Goal: Task Accomplishment & Management: Manage account settings

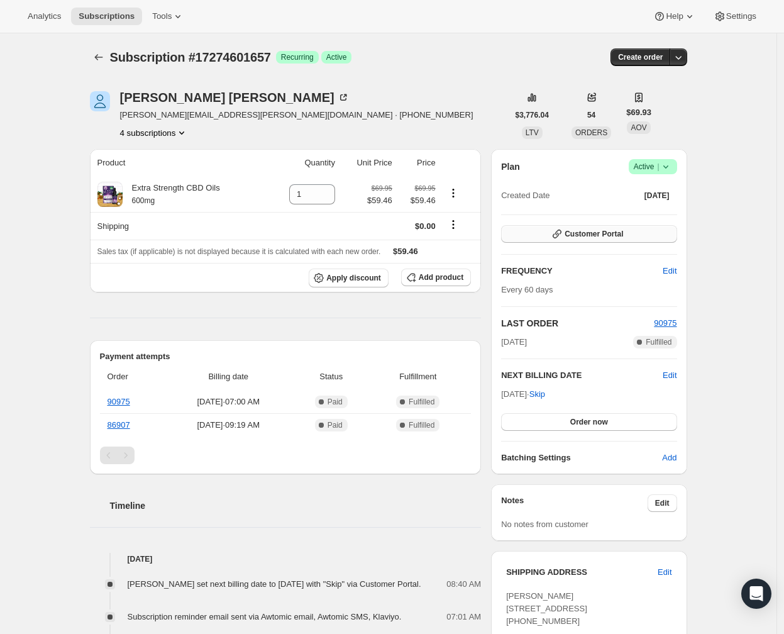
click at [585, 232] on span "Customer Portal" at bounding box center [594, 234] width 58 height 10
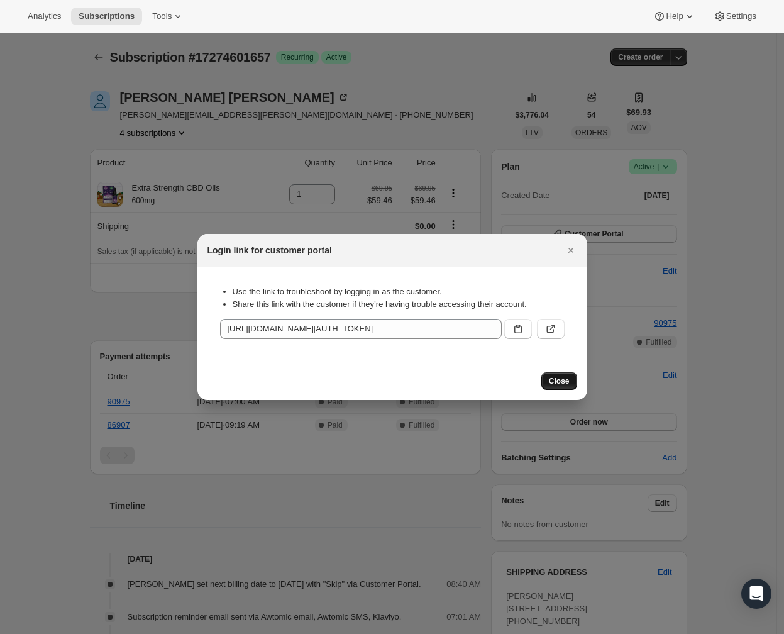
click at [563, 380] on span "Close" at bounding box center [559, 381] width 21 height 10
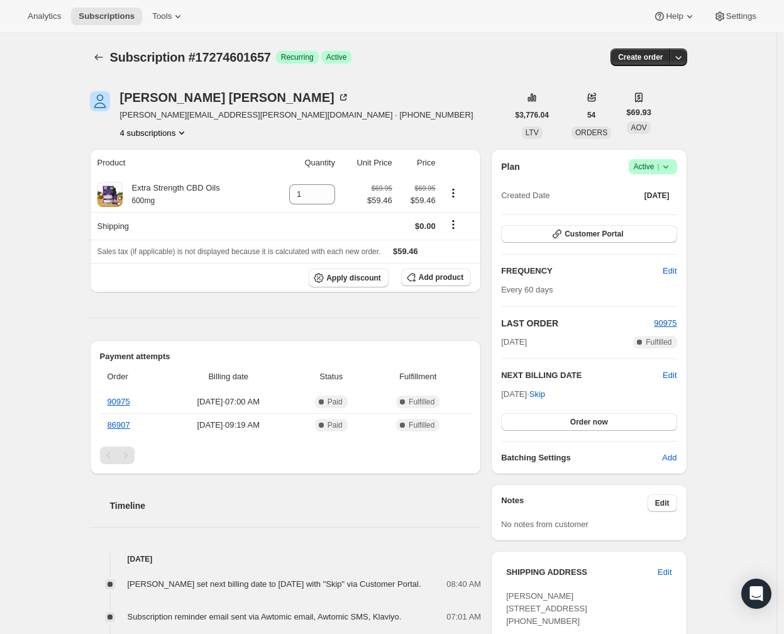
click at [668, 166] on icon at bounding box center [665, 166] width 5 height 3
click at [658, 209] on span "Cancel subscription" at bounding box center [651, 212] width 71 height 9
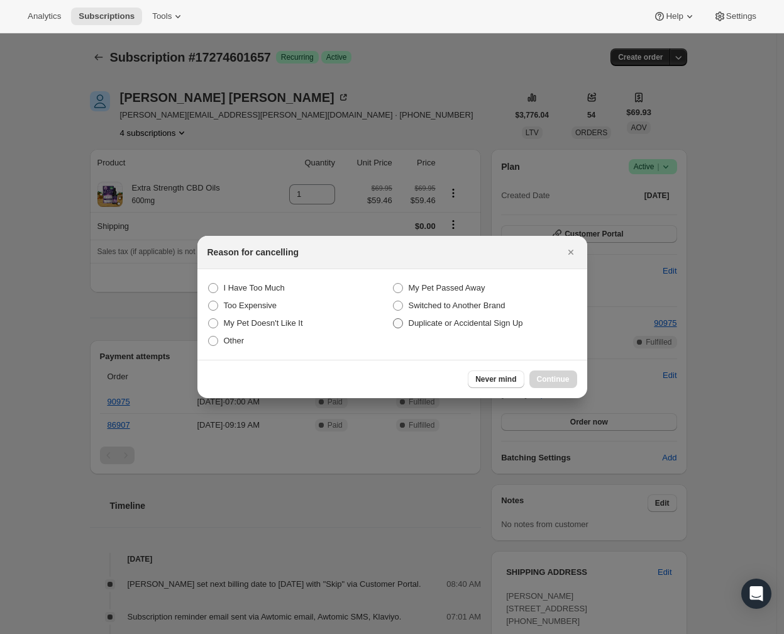
click at [403, 324] on span ":rbk:" at bounding box center [397, 323] width 11 height 11
click at [394, 319] on Accidental "Duplicate or Accidental Sign Up" at bounding box center [393, 318] width 1 height 1
radio Accidental "true"
click at [543, 375] on span "Continue" at bounding box center [553, 379] width 33 height 10
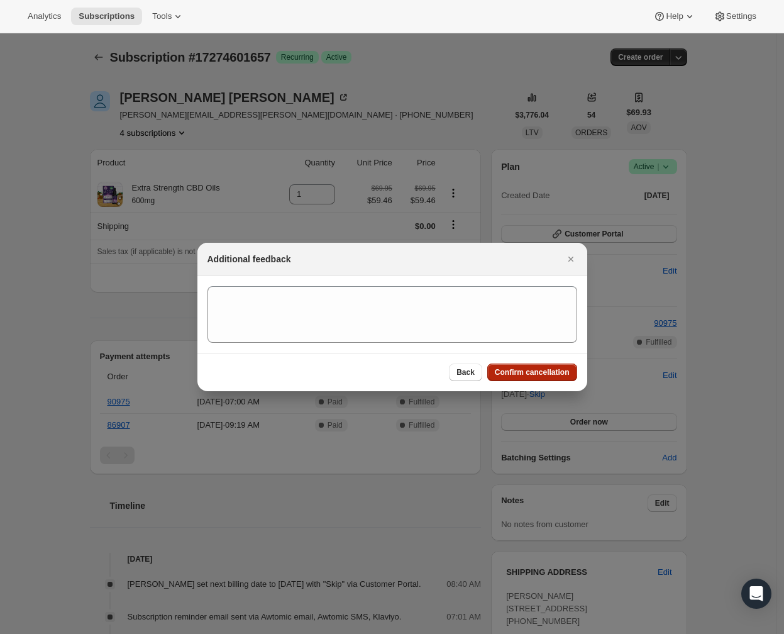
click at [515, 371] on span "Confirm cancellation" at bounding box center [532, 372] width 75 height 10
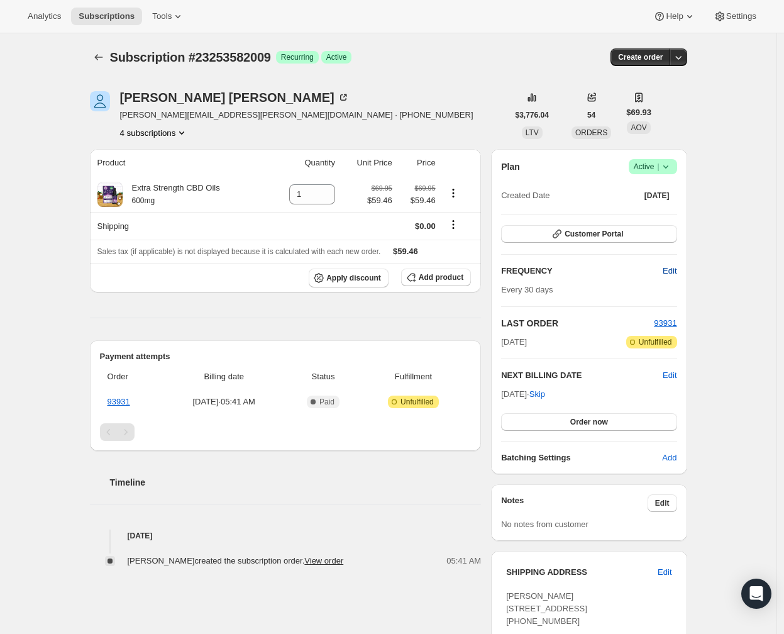
click at [670, 267] on span "Edit" at bounding box center [670, 271] width 14 height 13
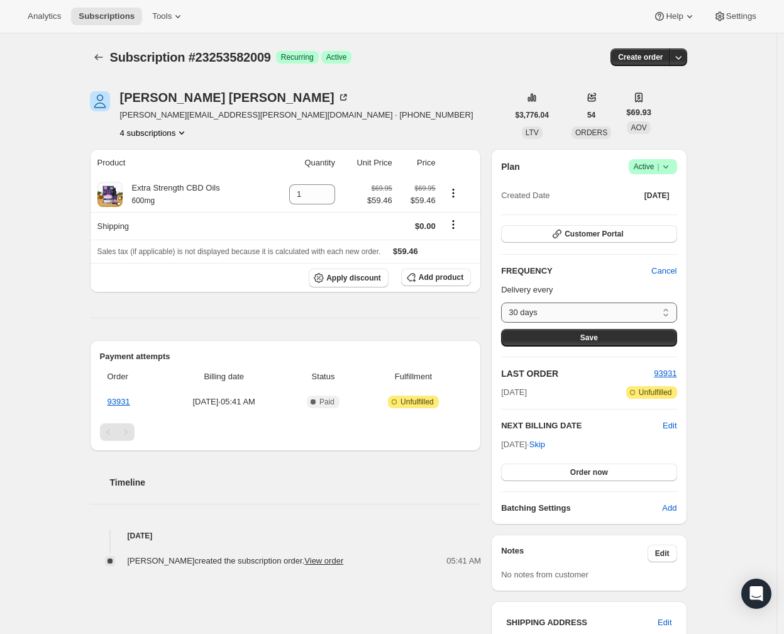
click at [633, 317] on select "30 days Custom..." at bounding box center [588, 312] width 175 height 20
select select "custom"
click at [504, 302] on select "30 days Custom..." at bounding box center [588, 312] width 175 height 20
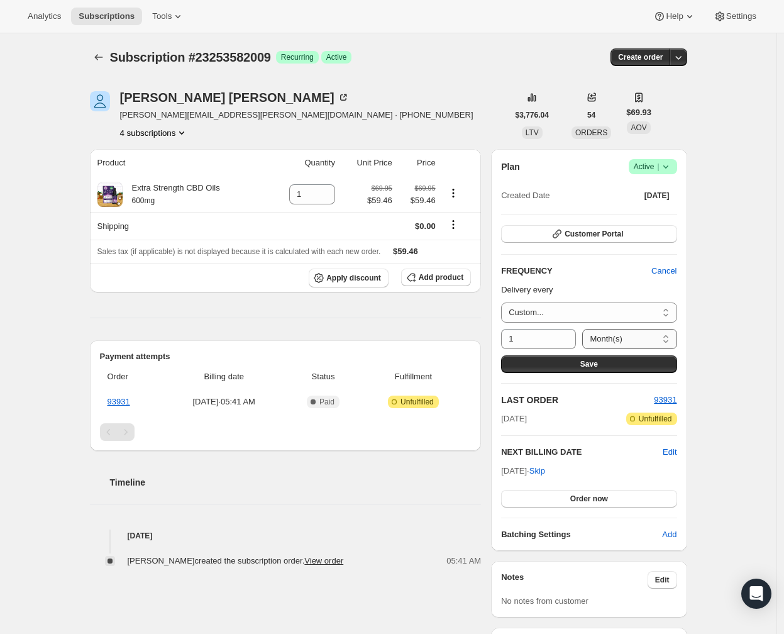
click at [596, 337] on select "Day(s) Week(s) Month(s) Year(s)" at bounding box center [629, 339] width 94 height 20
select select "DAY"
click at [582, 329] on select "Day(s) Week(s) Month(s) Year(s)" at bounding box center [629, 339] width 94 height 20
drag, startPoint x: 526, startPoint y: 341, endPoint x: 485, endPoint y: 339, distance: 40.3
click at [484, 339] on div "Susan Stutz susan.stutz@gmail.com · +15038061913 4 subscriptions $3,776.04 LTV …" at bounding box center [383, 497] width 607 height 853
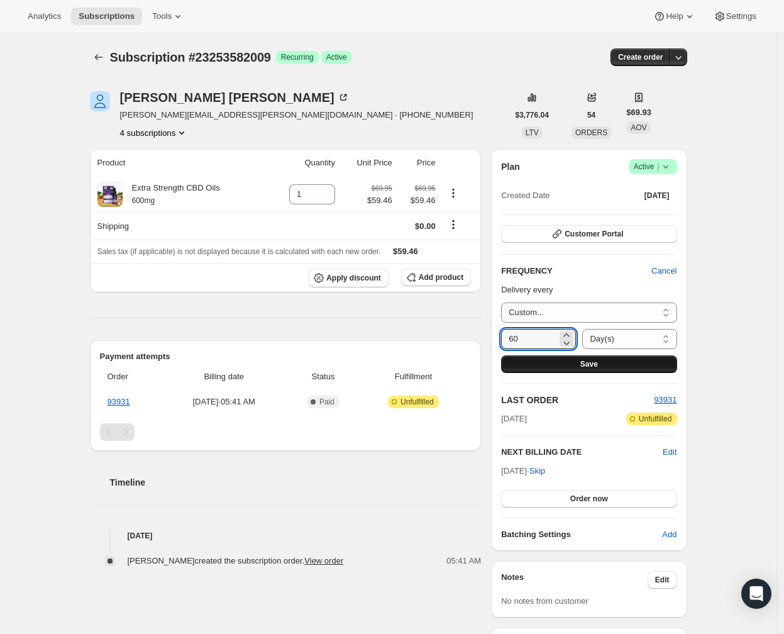
type input "60"
click at [585, 362] on span "Save" at bounding box center [589, 364] width 18 height 10
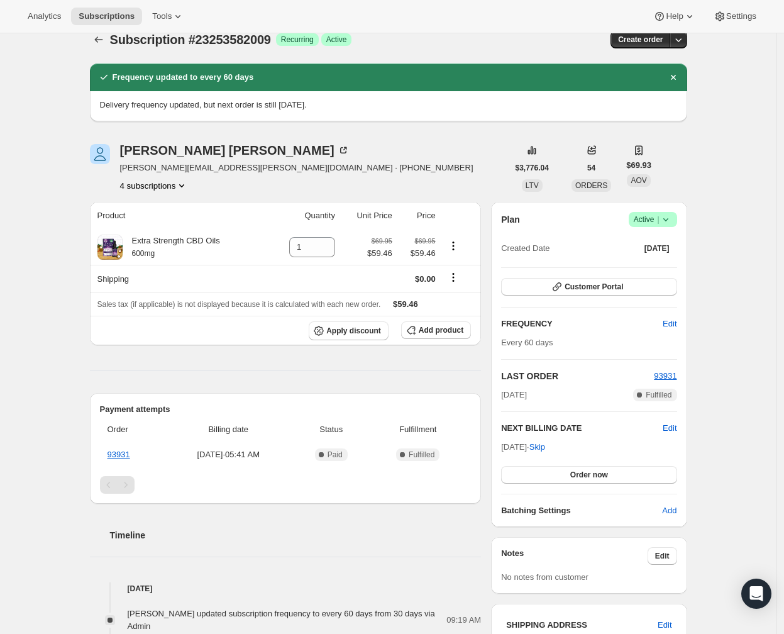
scroll to position [147, 0]
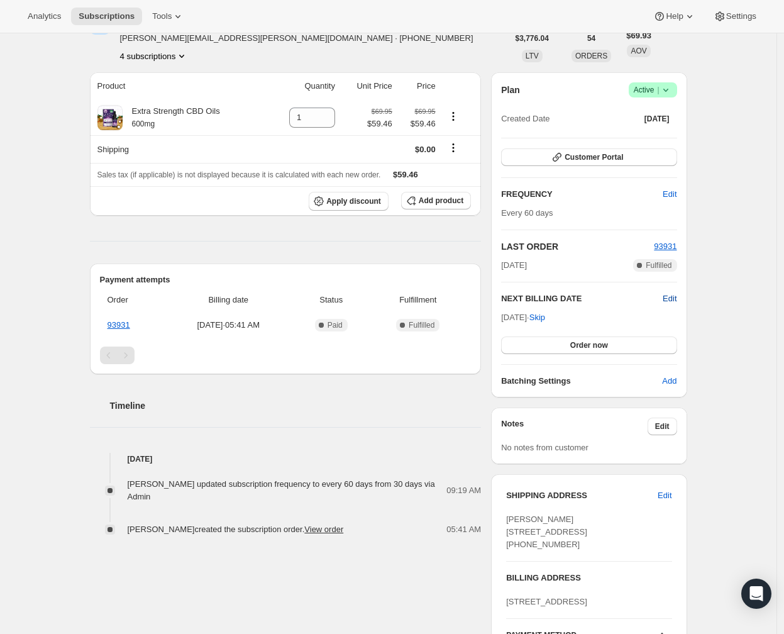
click at [676, 296] on span "Edit" at bounding box center [670, 298] width 14 height 13
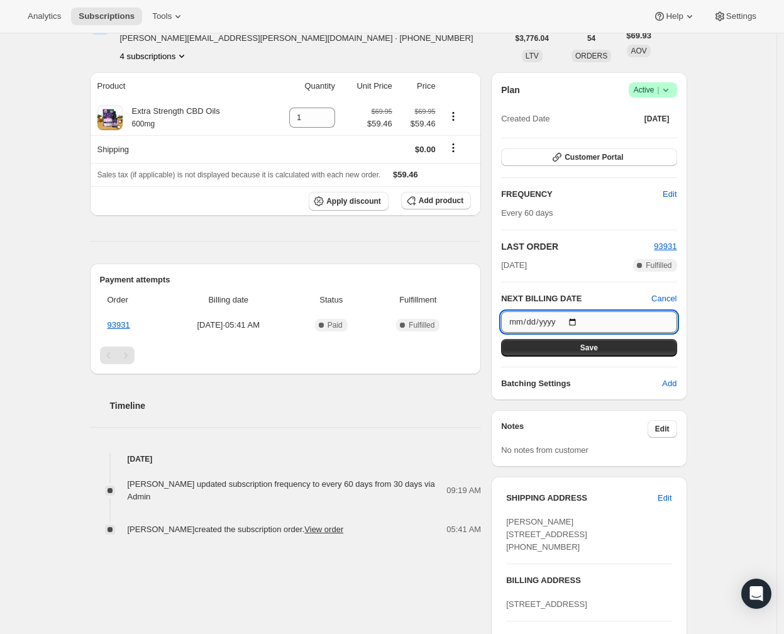
click at [574, 319] on input "2025-11-07" at bounding box center [588, 321] width 175 height 21
click at [584, 318] on input "2025-11-07" at bounding box center [588, 321] width 175 height 21
type input "2025-12-08"
click at [586, 351] on span "Save" at bounding box center [589, 348] width 18 height 10
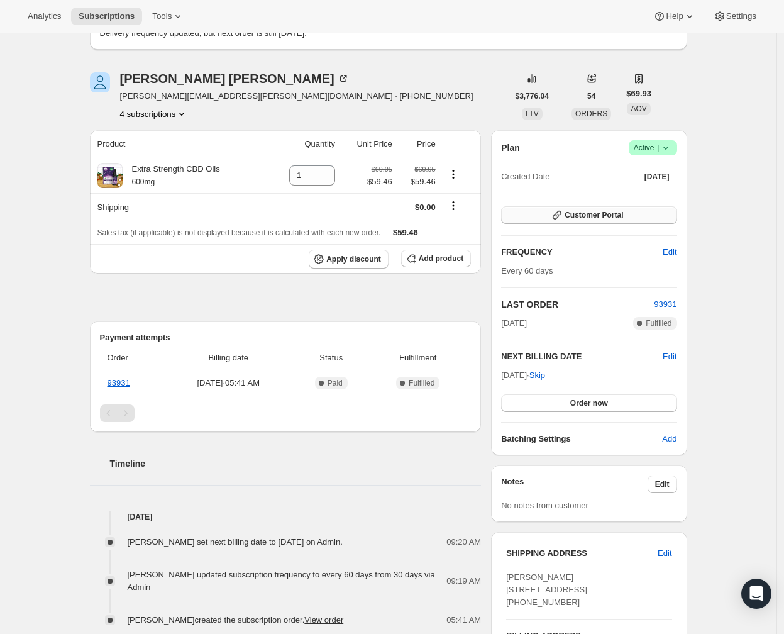
click at [630, 213] on button "Customer Portal" at bounding box center [588, 215] width 175 height 18
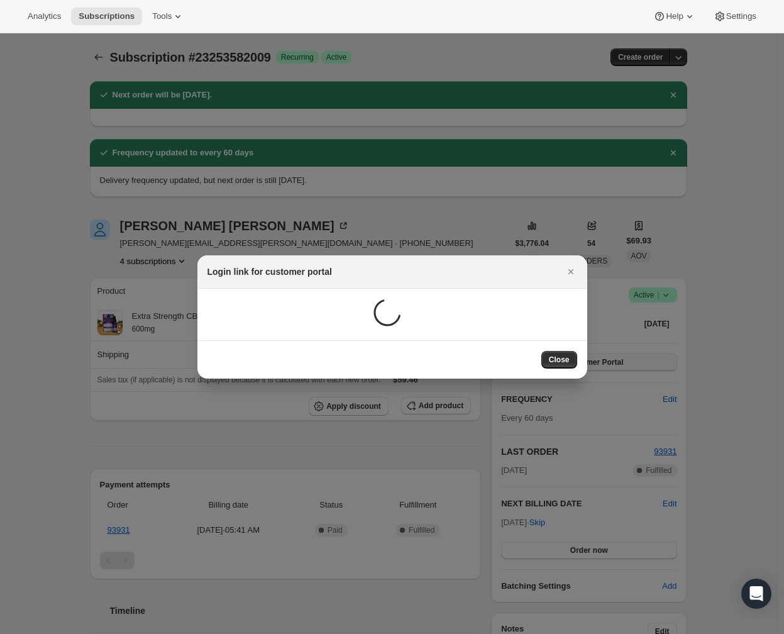
scroll to position [0, 0]
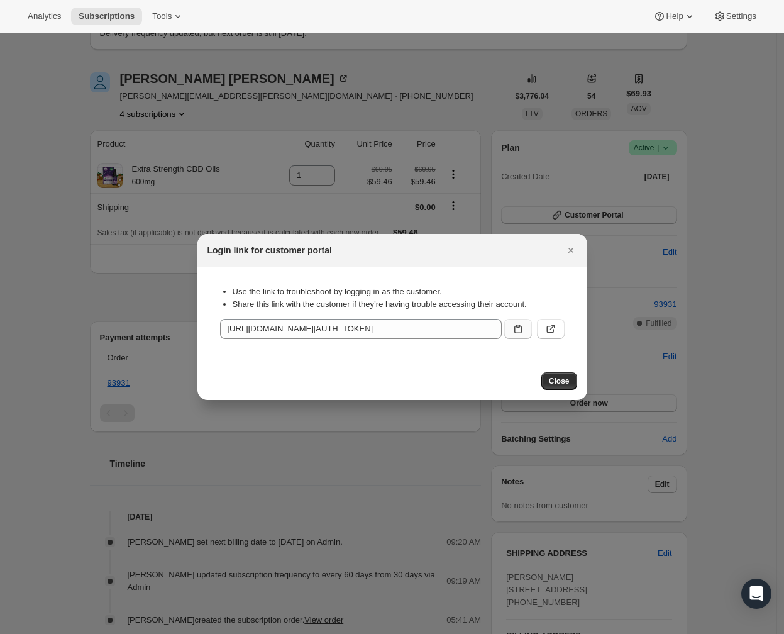
click at [512, 329] on icon ":rh6:" at bounding box center [518, 329] width 13 height 13
click at [555, 380] on span "Close" at bounding box center [559, 381] width 21 height 10
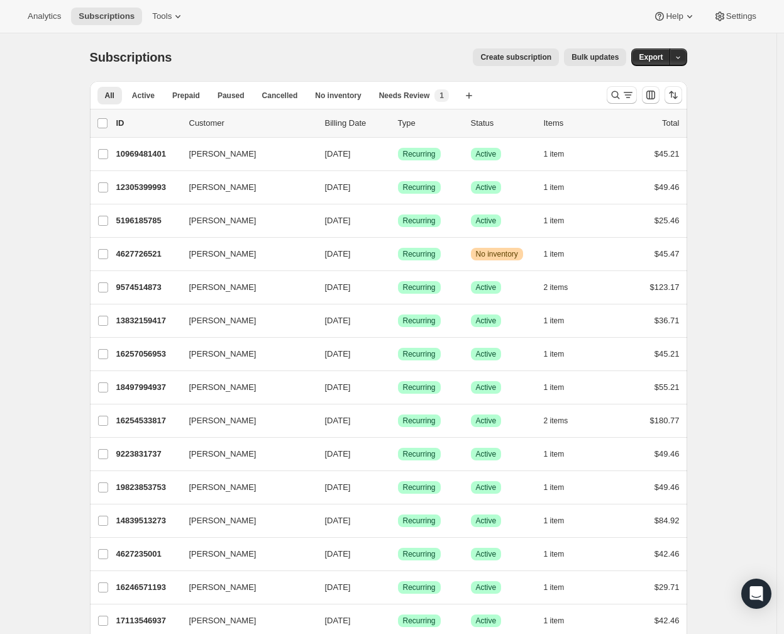
click at [632, 99] on icon "Search and filter results" at bounding box center [628, 95] width 13 height 13
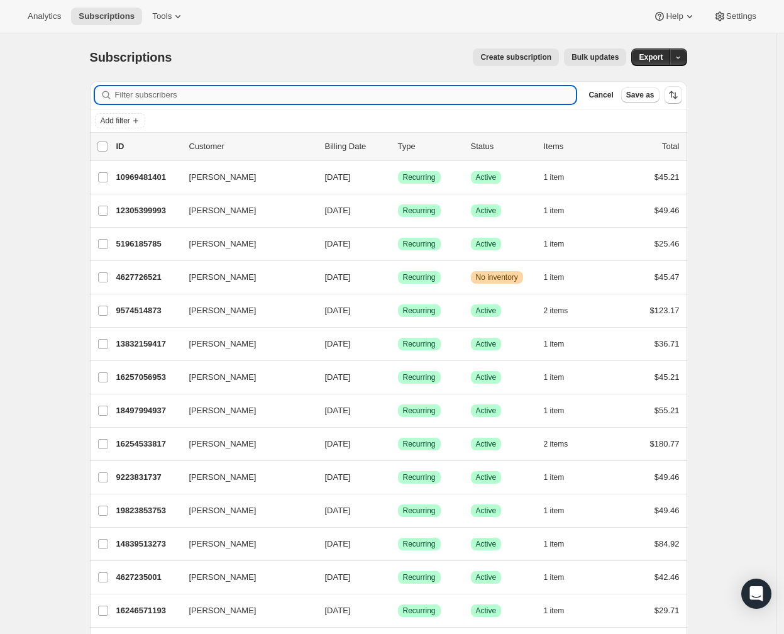
click at [335, 99] on input "Filter subscribers" at bounding box center [346, 95] width 462 height 18
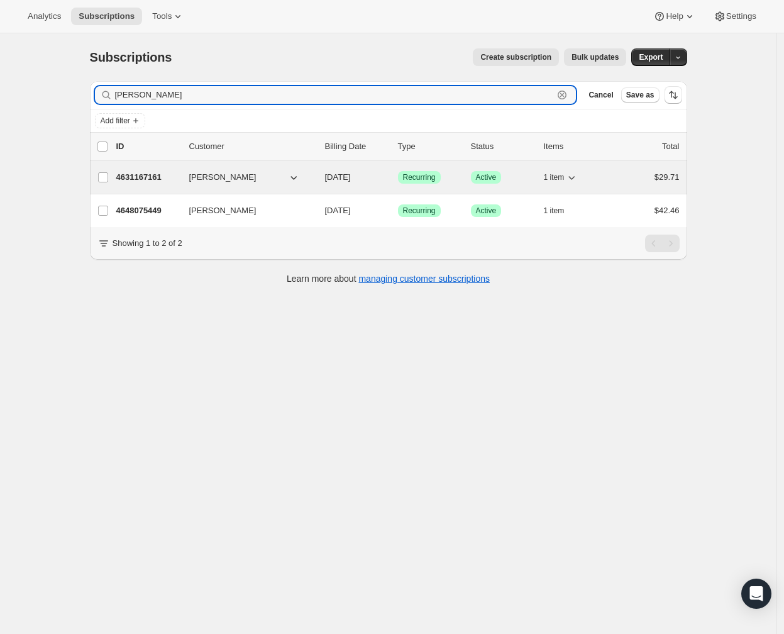
type input "elizabeth ransom"
click at [162, 177] on p "4631167161" at bounding box center [147, 177] width 63 height 13
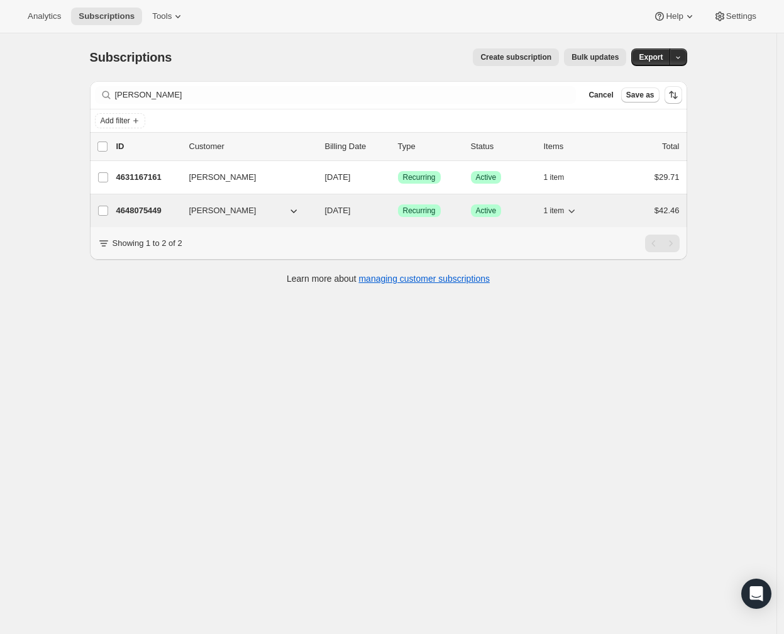
click at [165, 209] on p "4648075449" at bounding box center [147, 210] width 63 height 13
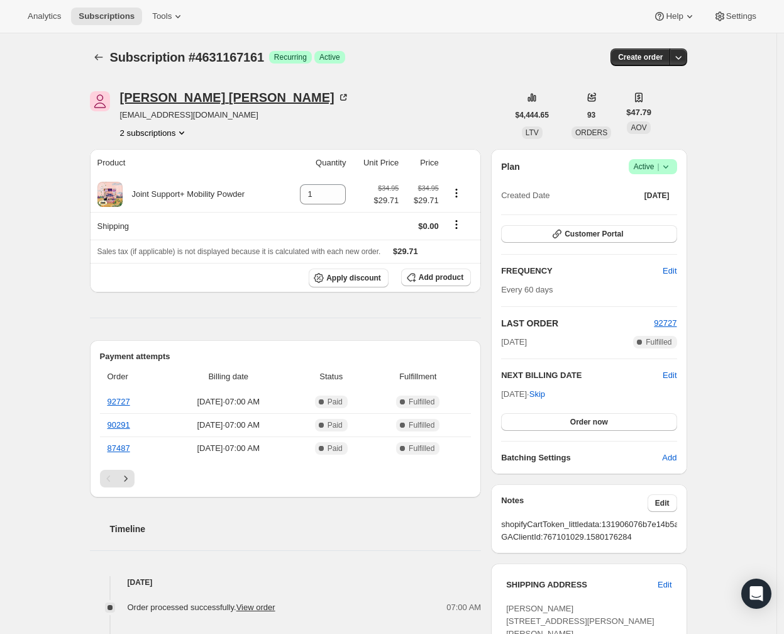
click at [193, 101] on div "Elizabeth Ransom" at bounding box center [235, 97] width 230 height 13
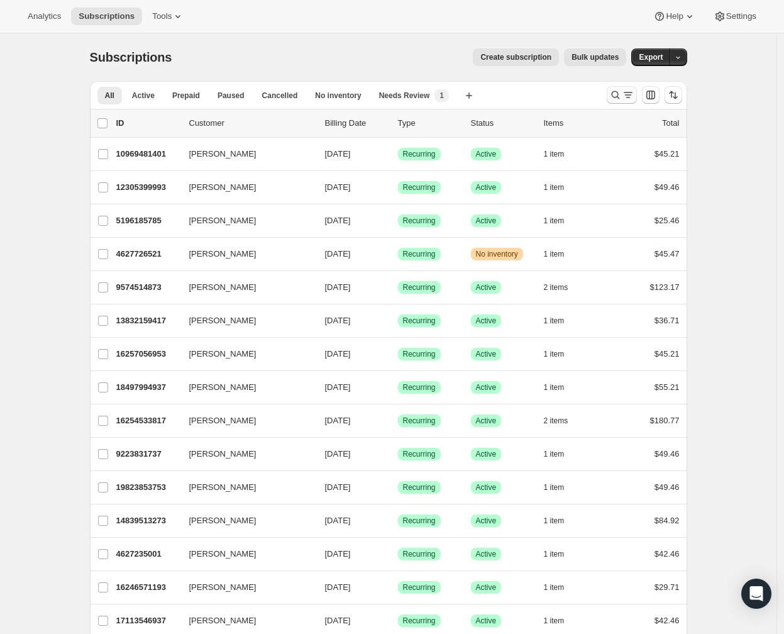
click at [622, 97] on icon "Search and filter results" at bounding box center [615, 95] width 13 height 13
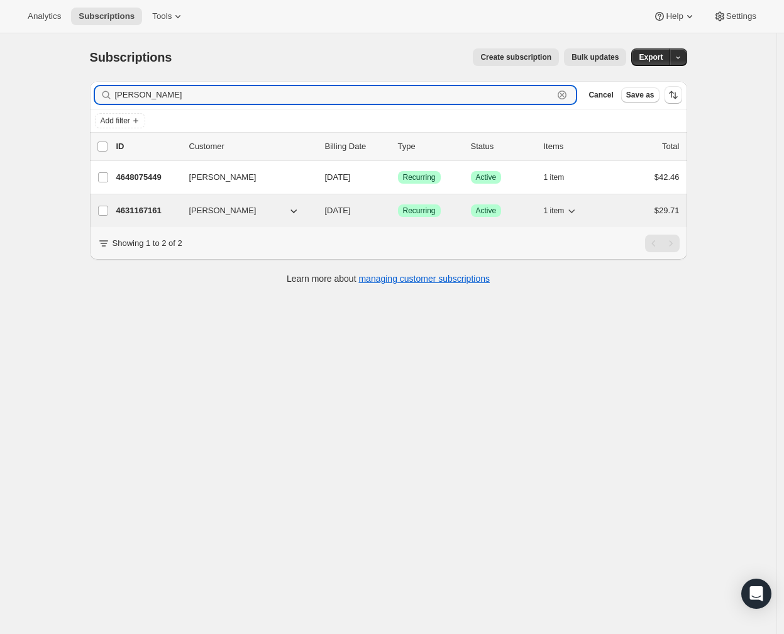
type input "ransom"
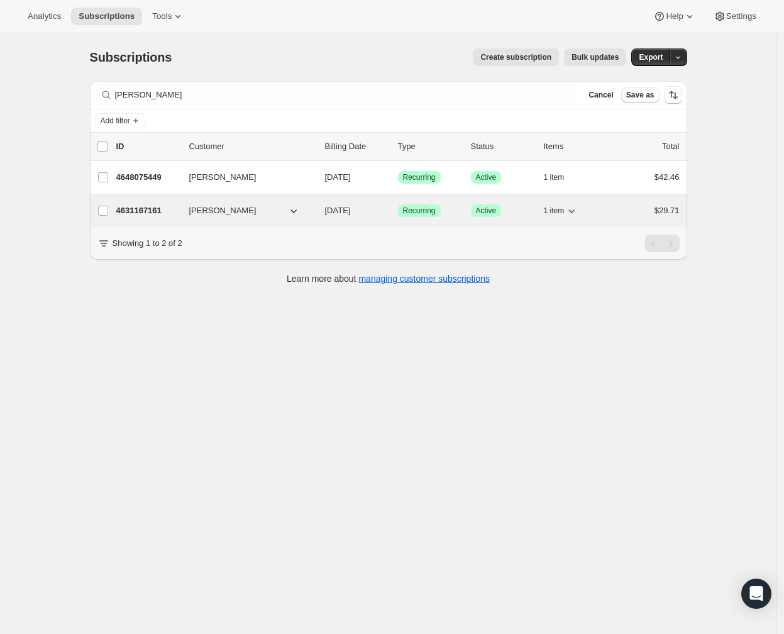
click at [165, 204] on div "4631167161 Elizabeth Ransom 11/06/2025 Success Recurring Success Active 1 item …" at bounding box center [397, 211] width 563 height 18
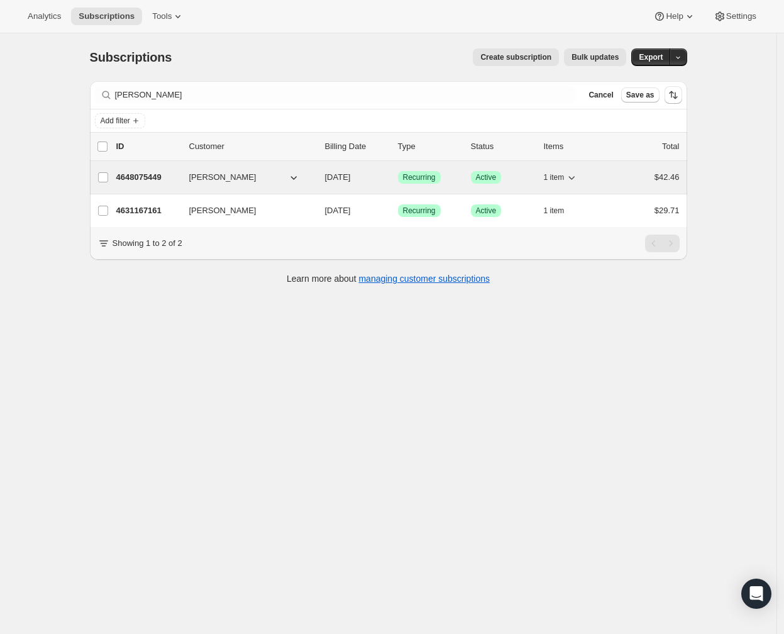
click at [222, 177] on span "Elizabeth Ransom" at bounding box center [222, 177] width 67 height 13
click at [153, 172] on p "4648075449" at bounding box center [147, 177] width 63 height 13
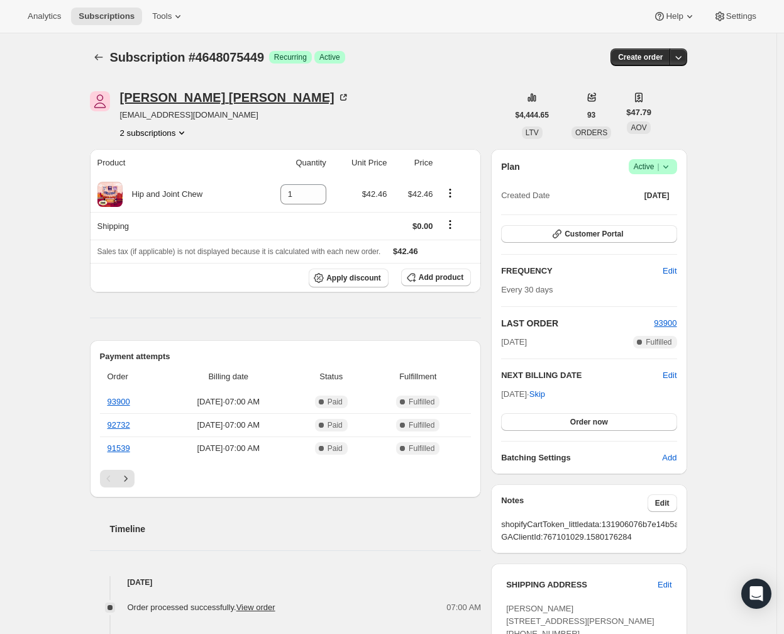
click at [203, 98] on div "Elizabeth Ransom" at bounding box center [235, 97] width 230 height 13
click at [623, 238] on span "Customer Portal" at bounding box center [594, 234] width 58 height 10
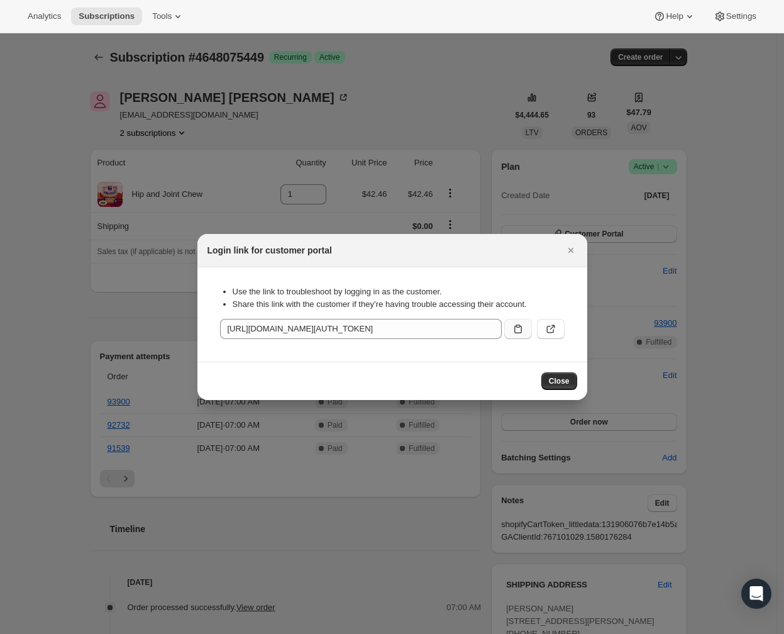
click at [516, 329] on icon ":r1h:" at bounding box center [518, 329] width 13 height 13
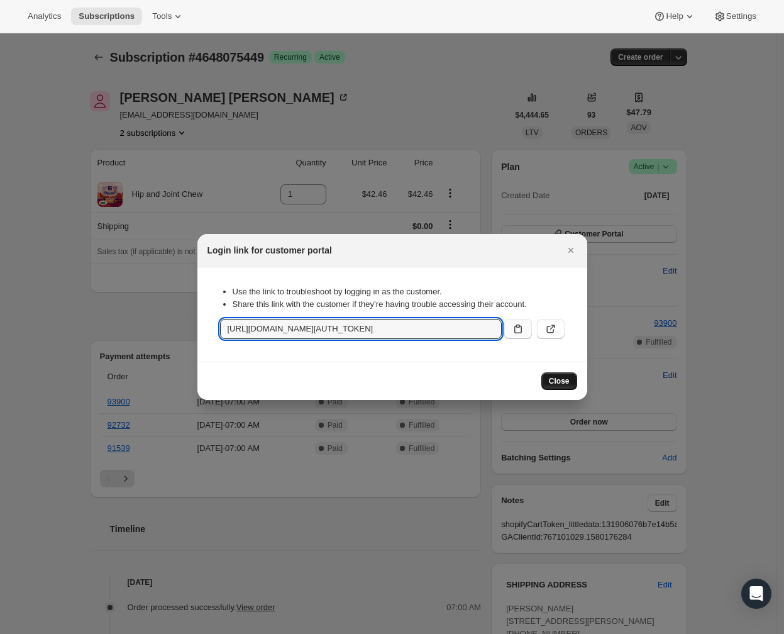
drag, startPoint x: 563, startPoint y: 377, endPoint x: 572, endPoint y: 377, distance: 8.8
click at [563, 377] on span "Close" at bounding box center [559, 381] width 21 height 10
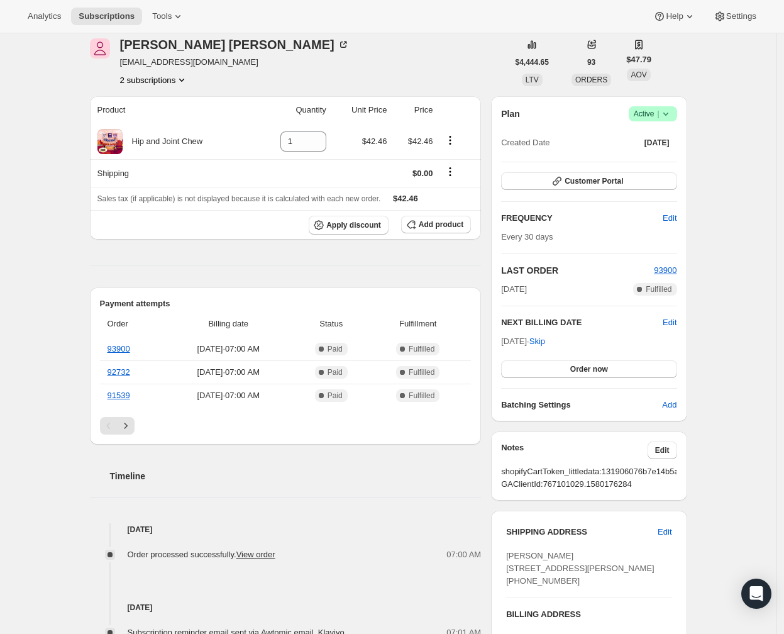
scroll to position [108, 0]
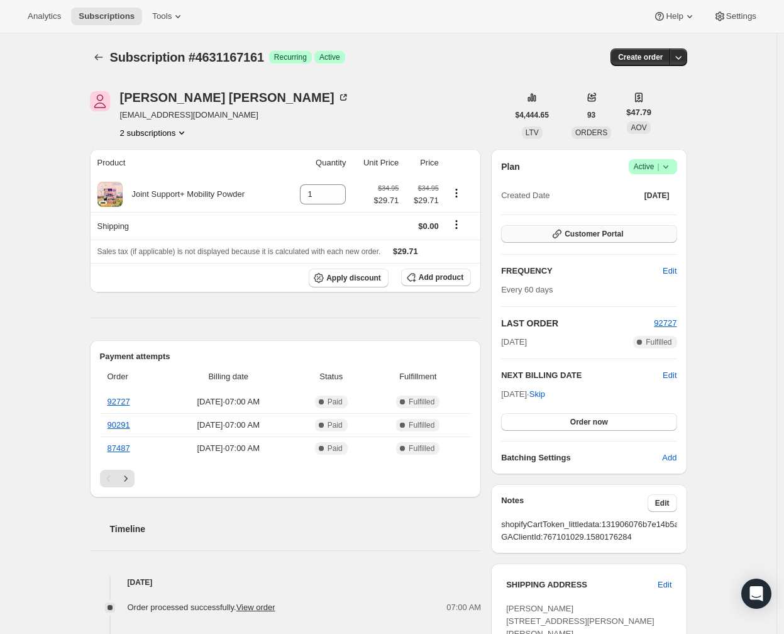
click at [606, 235] on span "Customer Portal" at bounding box center [594, 234] width 58 height 10
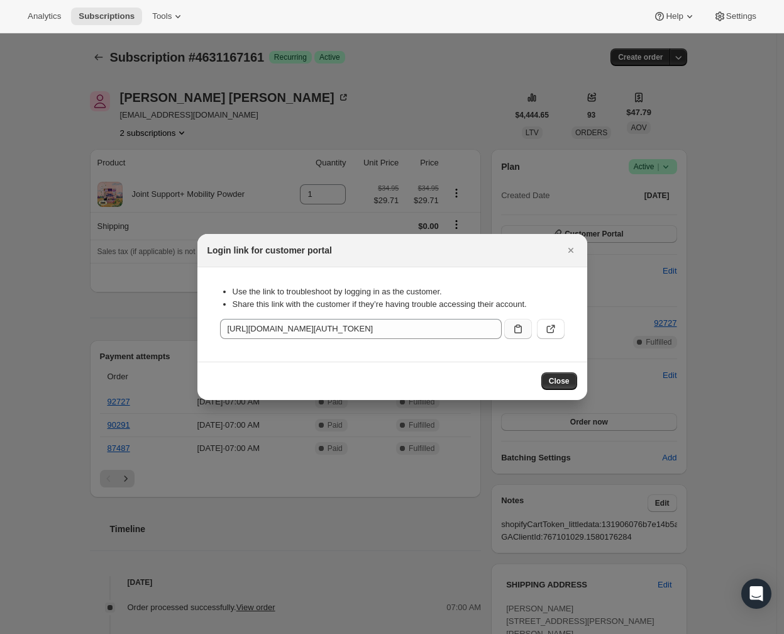
click at [520, 324] on icon ":r1f:" at bounding box center [518, 329] width 13 height 13
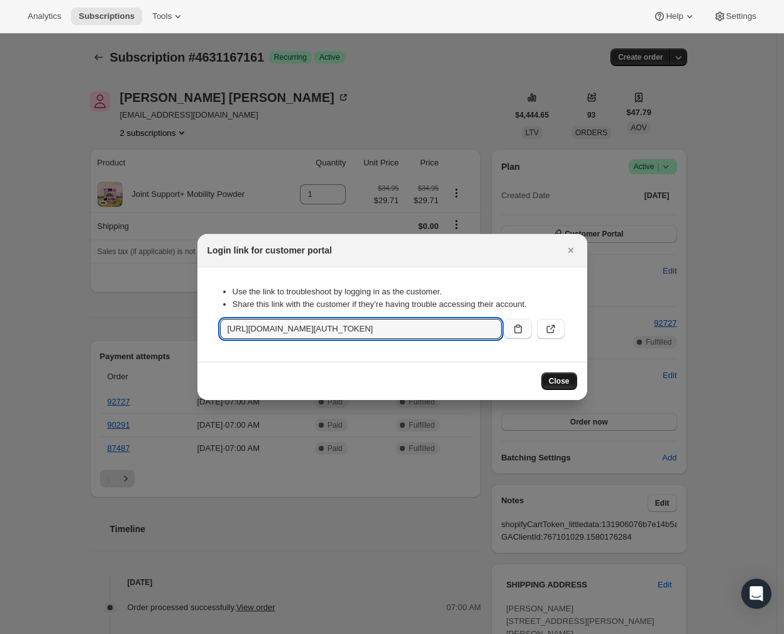
click at [563, 378] on span "Close" at bounding box center [559, 381] width 21 height 10
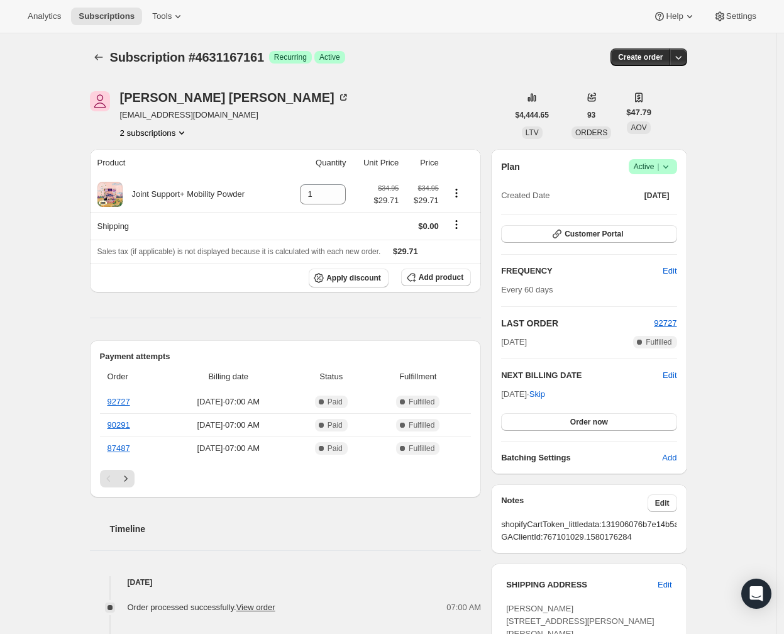
click at [176, 131] on button "2 subscriptions" at bounding box center [154, 132] width 69 height 13
click at [159, 175] on span "4648075449" at bounding box center [139, 177] width 45 height 9
